Goal: Information Seeking & Learning: Learn about a topic

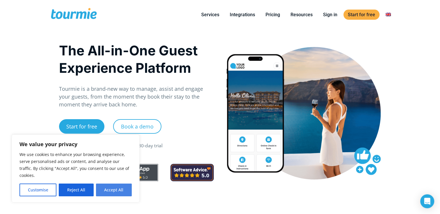
click at [111, 195] on button "Accept All" at bounding box center [114, 190] width 36 height 13
checkbox input "true"
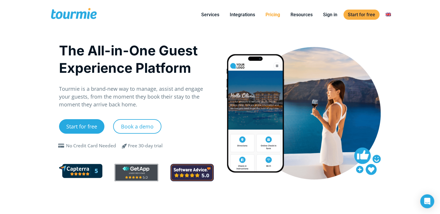
click at [269, 13] on link "Pricing" at bounding box center [272, 14] width 23 height 7
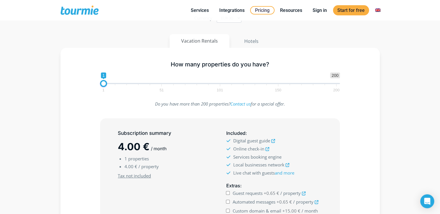
scroll to position [59, 0]
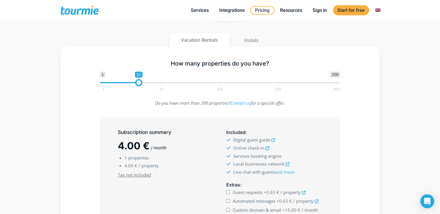
drag, startPoint x: 101, startPoint y: 81, endPoint x: 136, endPoint y: 85, distance: 35.0
click at [136, 85] on span at bounding box center [138, 82] width 7 height 7
drag, startPoint x: 136, startPoint y: 85, endPoint x: 124, endPoint y: 85, distance: 12.5
click at [124, 85] on span at bounding box center [125, 82] width 7 height 7
drag, startPoint x: 124, startPoint y: 85, endPoint x: 112, endPoint y: 85, distance: 11.3
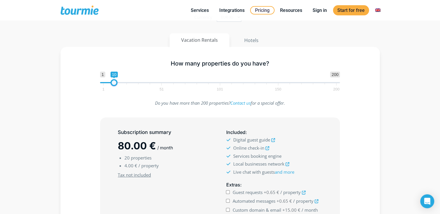
click at [112, 85] on span at bounding box center [113, 82] width 7 height 7
type input "1"
drag, startPoint x: 112, startPoint y: 85, endPoint x: 86, endPoint y: 85, distance: 25.9
click at [86, 85] on div "How many properties do you have? 1 200 0 0 1 1 51 101 150 200 1" at bounding box center [220, 75] width 302 height 38
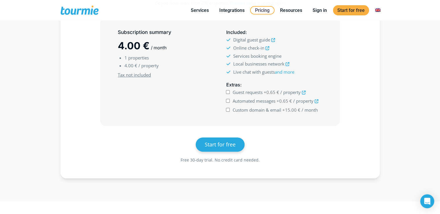
scroll to position [156, 0]
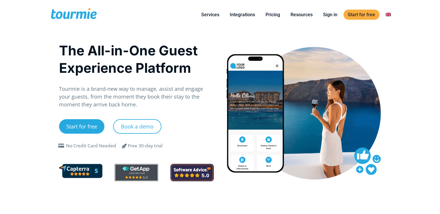
click at [82, 15] on span at bounding box center [74, 15] width 48 height 14
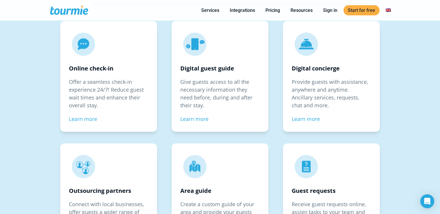
scroll to position [869, 0]
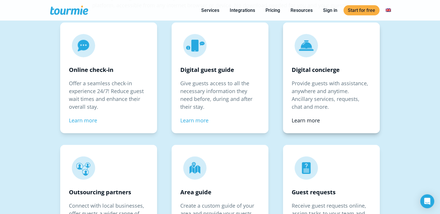
click at [300, 119] on link "Learn more" at bounding box center [306, 120] width 28 height 7
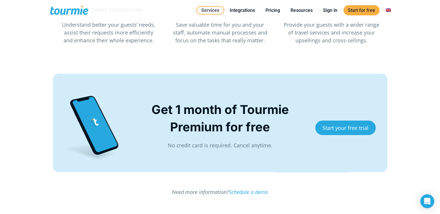
scroll to position [1405, 0]
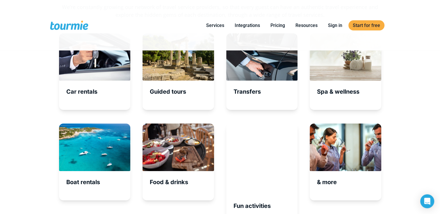
scroll to position [2014, 0]
